Goal: Transaction & Acquisition: Purchase product/service

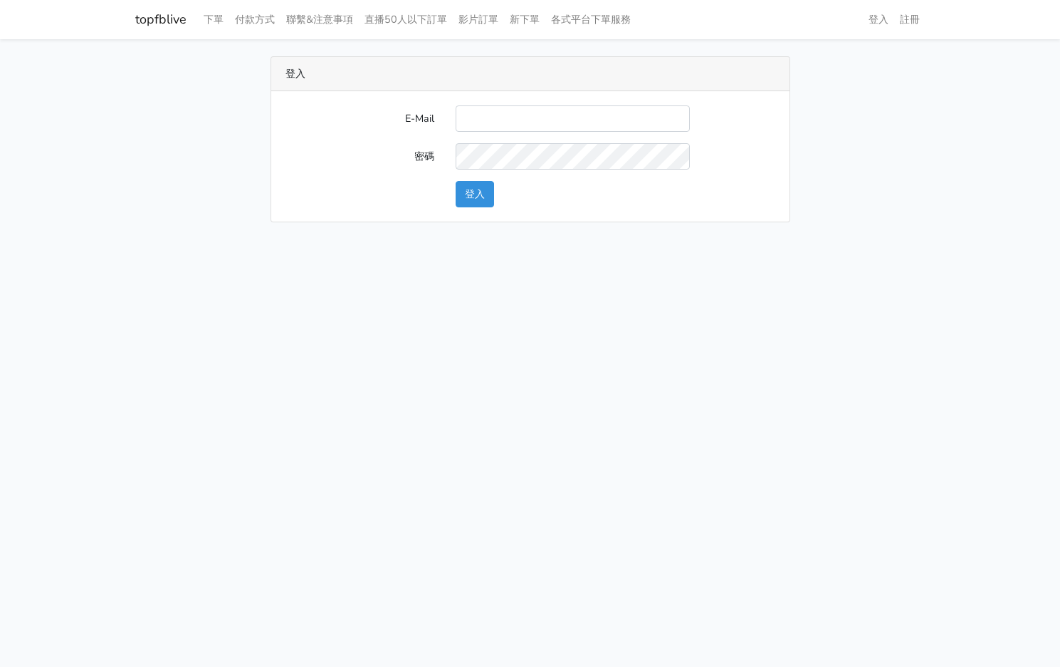
click at [573, 103] on div "E-Mail 密碼 登入" at bounding box center [530, 156] width 518 height 130
click at [573, 112] on input "E-Mail" at bounding box center [573, 118] width 234 height 26
type input "kinho.leong@saikim.com.my"
click at [477, 193] on button "登入" at bounding box center [475, 194] width 38 height 26
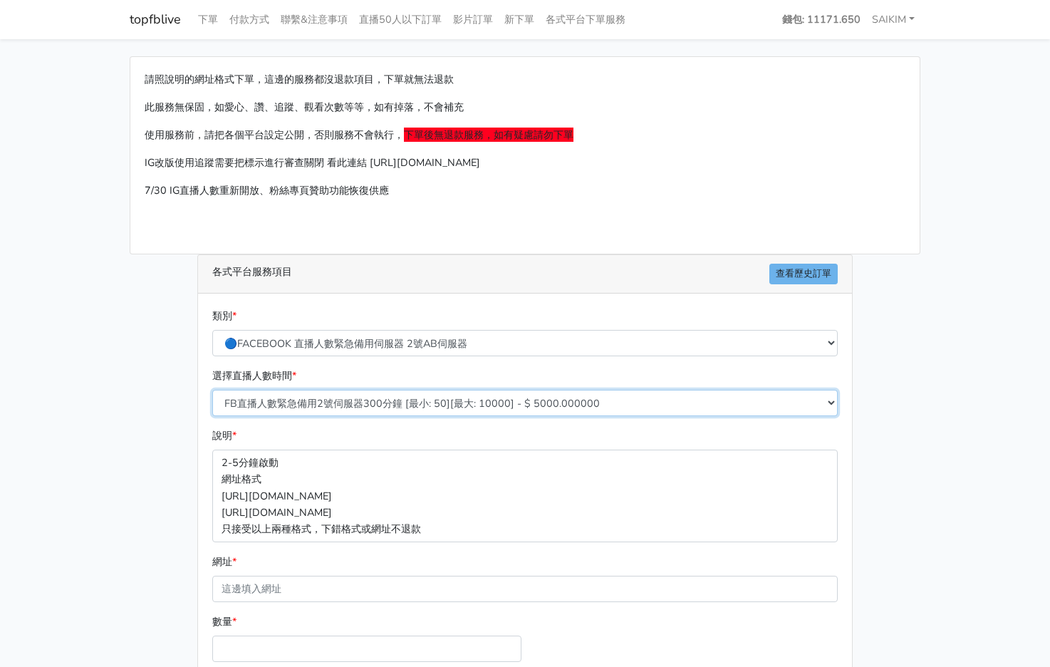
click at [365, 398] on select "FB直播人數緊急備用2號伺服器300分鐘 [最小: 50][最大: 10000] - $ 5000.000000 FB直播人數緊急備用2號伺服器60分鐘 [最…" at bounding box center [524, 403] width 625 height 26
select select "575"
click at [212, 390] on select "FB直播人數緊急備用2號伺服器300分鐘 [最小: 50][最大: 10000] - $ 5000.000000 FB直播人數緊急備用2號伺服器60分鐘 [最…" at bounding box center [524, 403] width 625 height 26
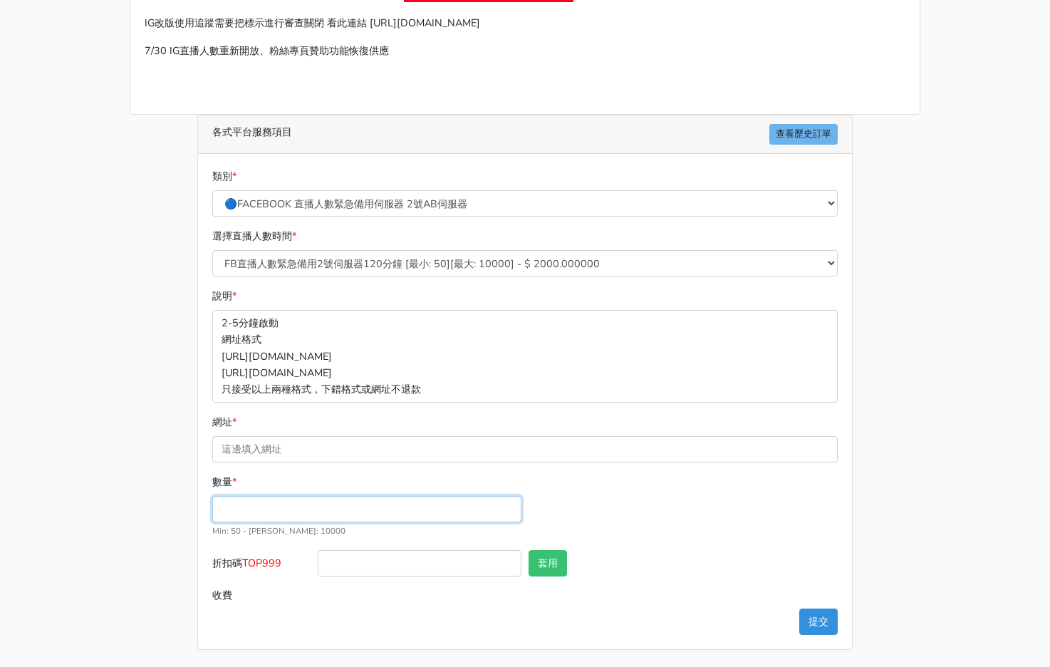
click at [287, 513] on input "數量 *" at bounding box center [366, 509] width 309 height 26
click at [287, 513] on input "300" at bounding box center [366, 509] width 309 height 26
click at [286, 514] on input "300" at bounding box center [366, 509] width 309 height 26
type input "300"
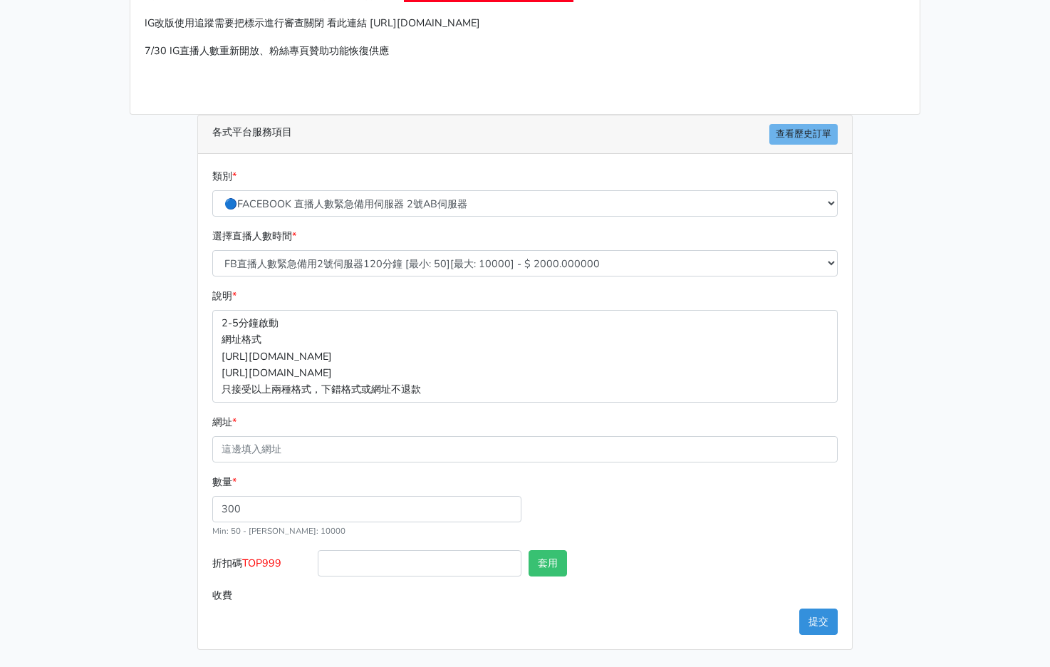
type input "600.000"
click at [263, 560] on span "TOP999" at bounding box center [261, 563] width 39 height 14
click at [318, 560] on input "折扣碼 TOP999" at bounding box center [420, 563] width 204 height 26
click at [263, 560] on span "TOP999" at bounding box center [261, 563] width 39 height 14
click at [318, 560] on input "折扣碼 TOP999" at bounding box center [420, 563] width 204 height 26
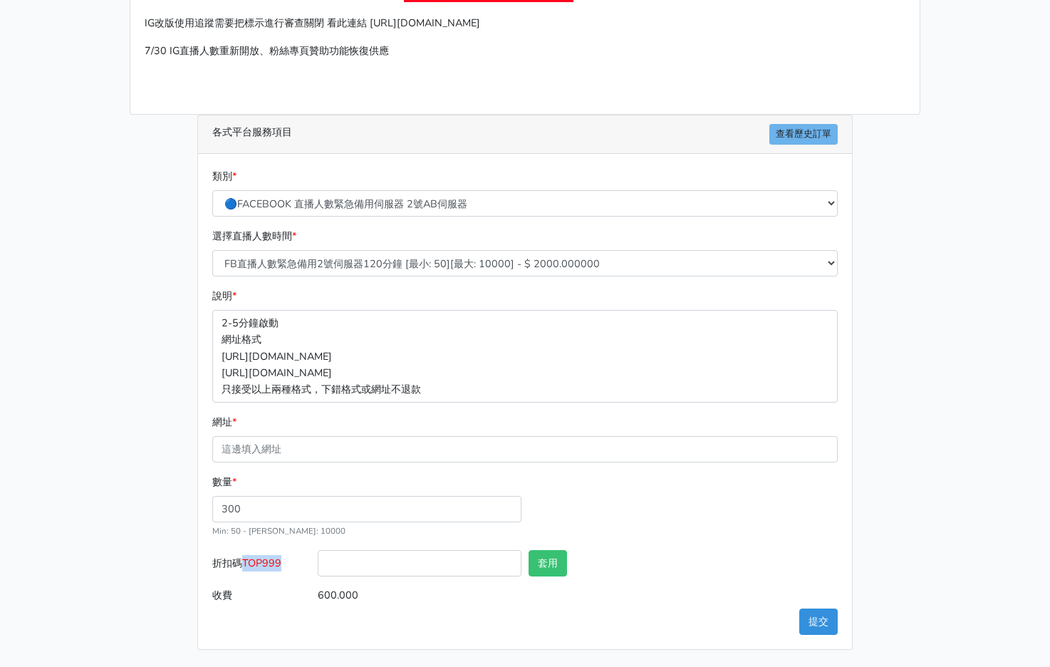
copy span "TOP999"
click at [360, 563] on input "折扣碼 TOP999" at bounding box center [420, 563] width 204 height 26
paste input "TOP999"
type input "TOP456"
click at [543, 577] on div "套用" at bounding box center [577, 566] width 105 height 32
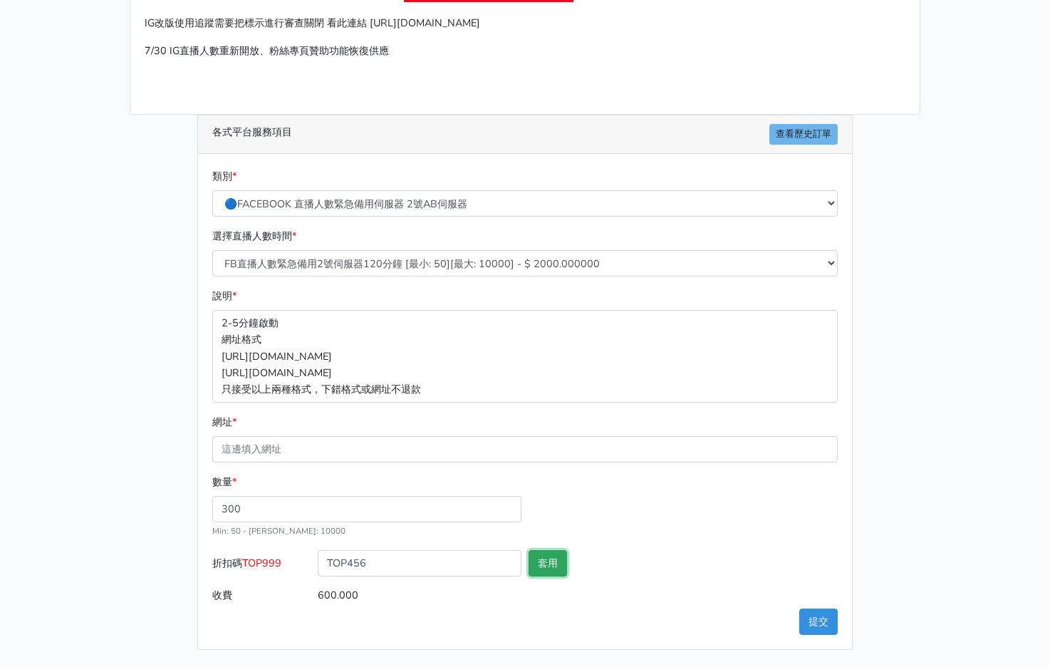
click at [556, 563] on button "套用" at bounding box center [547, 563] width 38 height 26
type input "套用成功"
type input "576.000"
click at [351, 449] on input "網址 *" at bounding box center [524, 449] width 625 height 26
paste input "[URL][DOMAIN_NAME]"
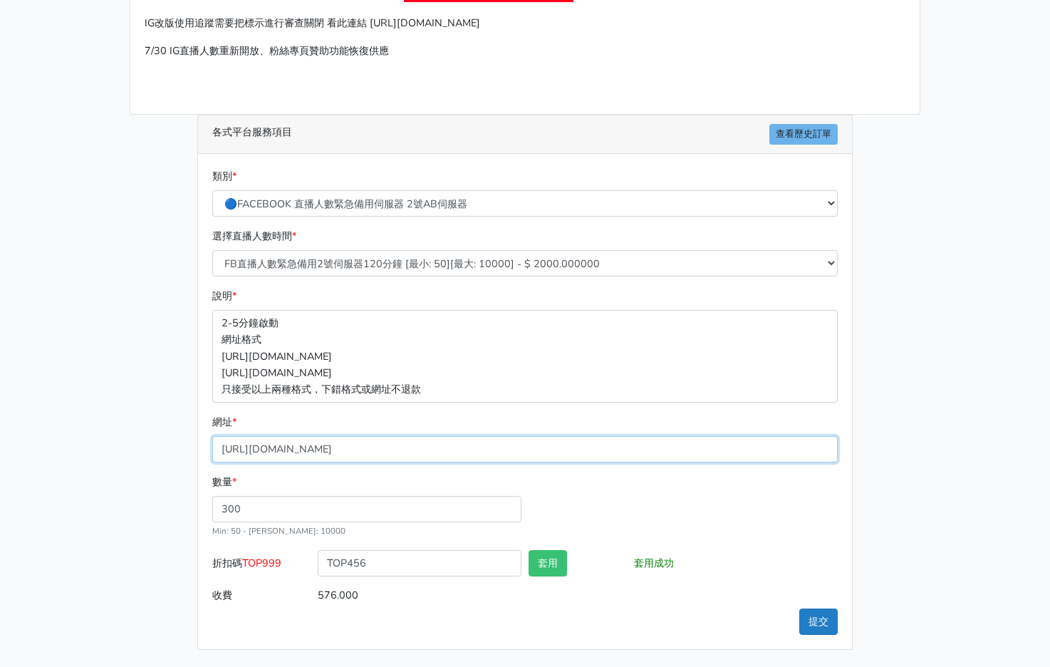
type input "[URL][DOMAIN_NAME]"
click at [813, 620] on button "提交" at bounding box center [818, 621] width 38 height 26
